Goal: Task Accomplishment & Management: Use online tool/utility

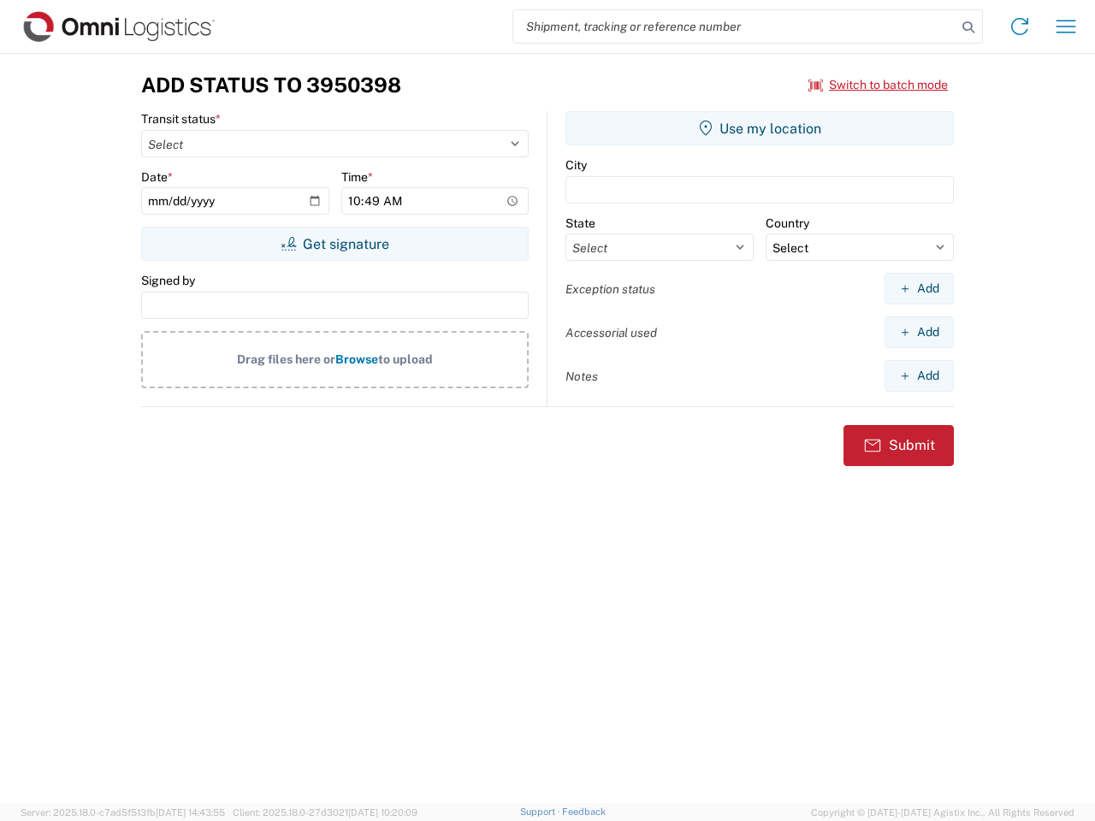
click at [735, 27] on input "search" at bounding box center [734, 26] width 443 height 32
click at [968, 27] on icon at bounding box center [968, 27] width 24 height 24
click at [1019, 27] on icon at bounding box center [1019, 26] width 27 height 27
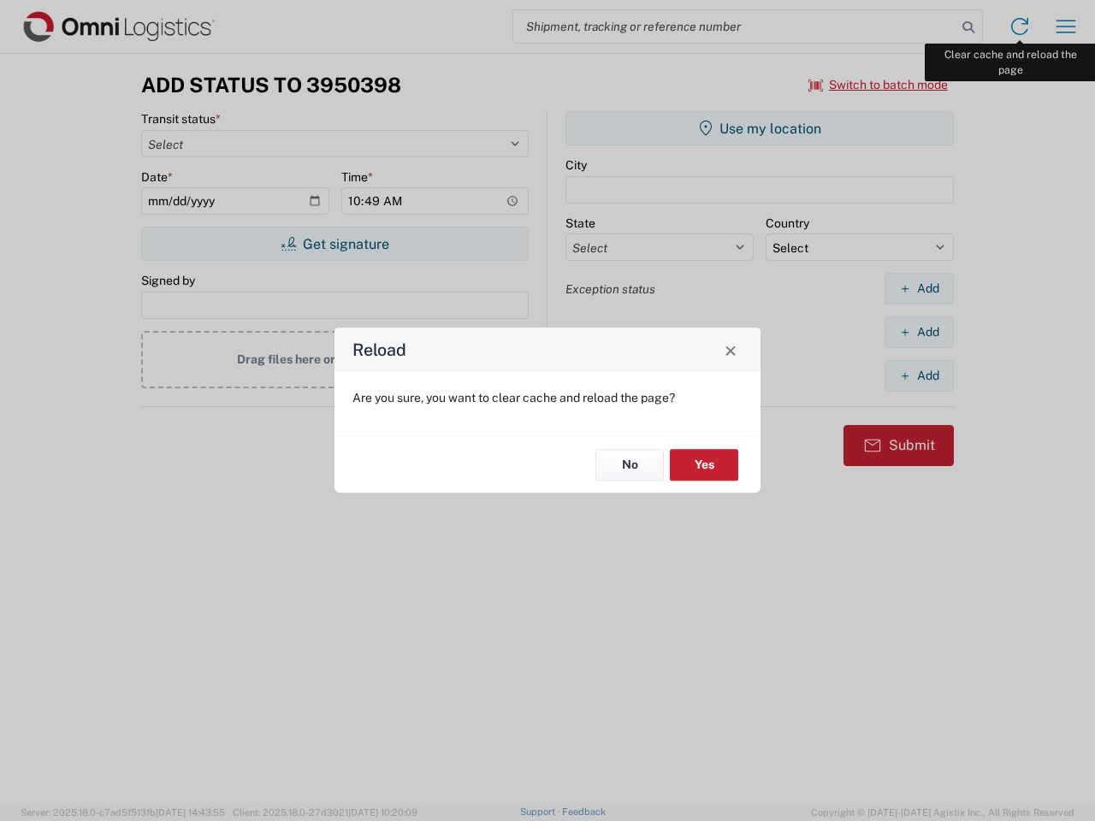
click at [1066, 27] on div "Reload Are you sure, you want to clear cache and reload the page? No Yes" at bounding box center [547, 410] width 1095 height 821
click at [878, 85] on div "Reload Are you sure, you want to clear cache and reload the page? No Yes" at bounding box center [547, 410] width 1095 height 821
click at [334, 244] on div "Reload Are you sure, you want to clear cache and reload the page? No Yes" at bounding box center [547, 410] width 1095 height 821
click at [759, 128] on div "Reload Are you sure, you want to clear cache and reload the page? No Yes" at bounding box center [547, 410] width 1095 height 821
click at [918, 288] on div "Reload Are you sure, you want to clear cache and reload the page? No Yes" at bounding box center [547, 410] width 1095 height 821
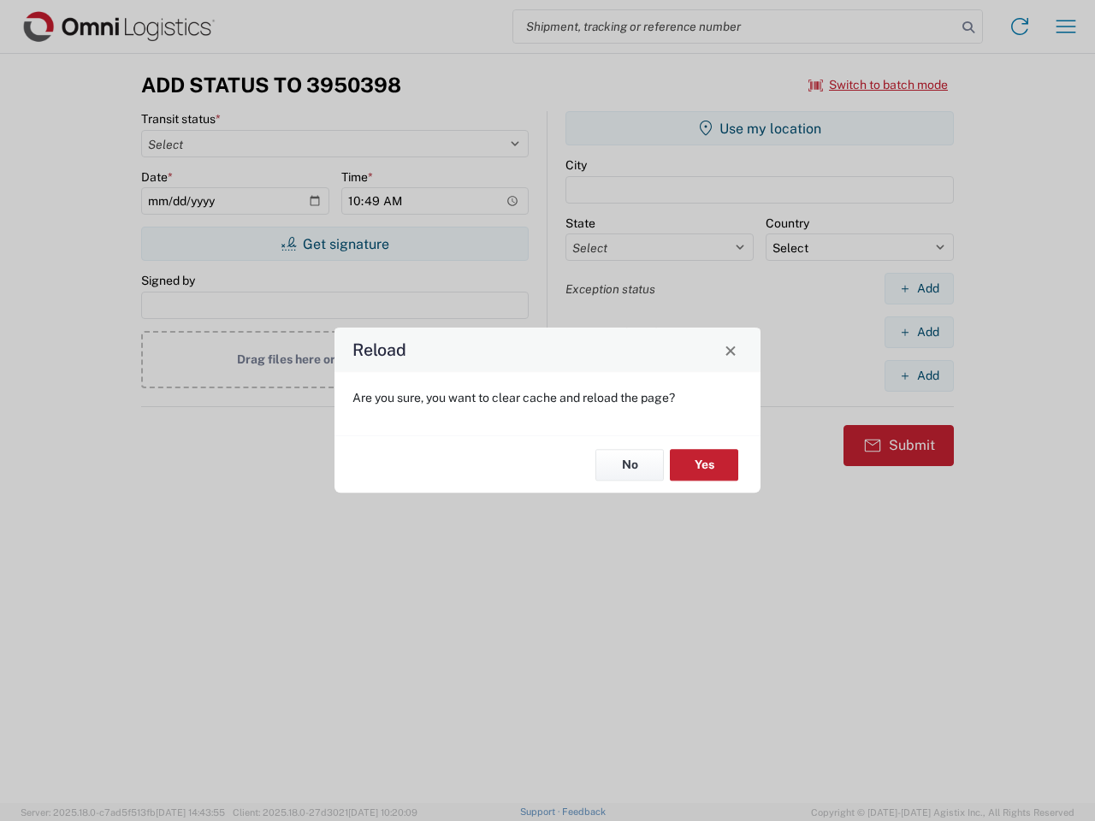
click at [918, 332] on div "Reload Are you sure, you want to clear cache and reload the page? No Yes" at bounding box center [547, 410] width 1095 height 821
click at [918, 375] on div "Reload Are you sure, you want to clear cache and reload the page? No Yes" at bounding box center [547, 410] width 1095 height 821
